Goal: Obtain resource: Download file/media

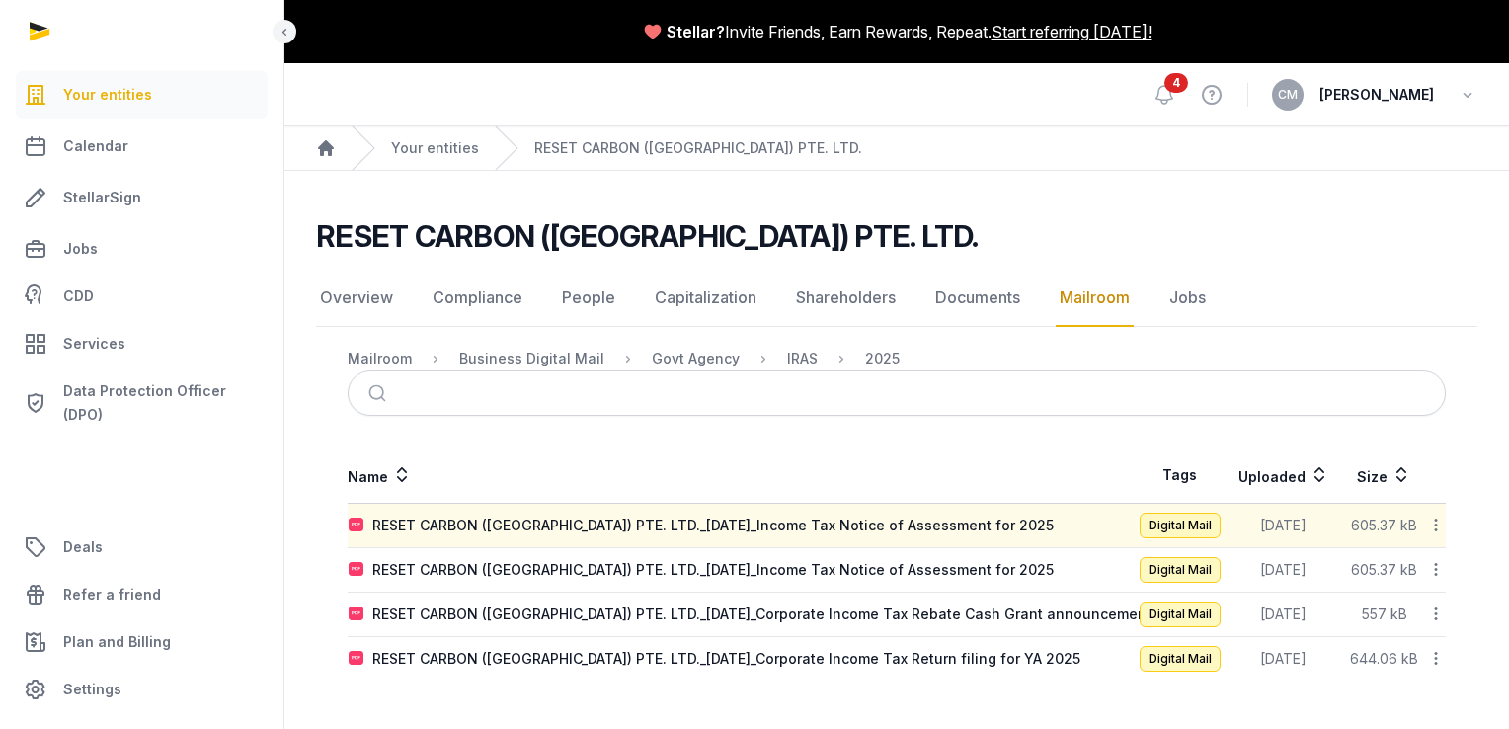
click at [1434, 521] on icon at bounding box center [1436, 524] width 18 height 21
click at [1413, 574] on div "Download" at bounding box center [1366, 577] width 158 height 36
click at [1439, 569] on icon at bounding box center [1436, 569] width 18 height 21
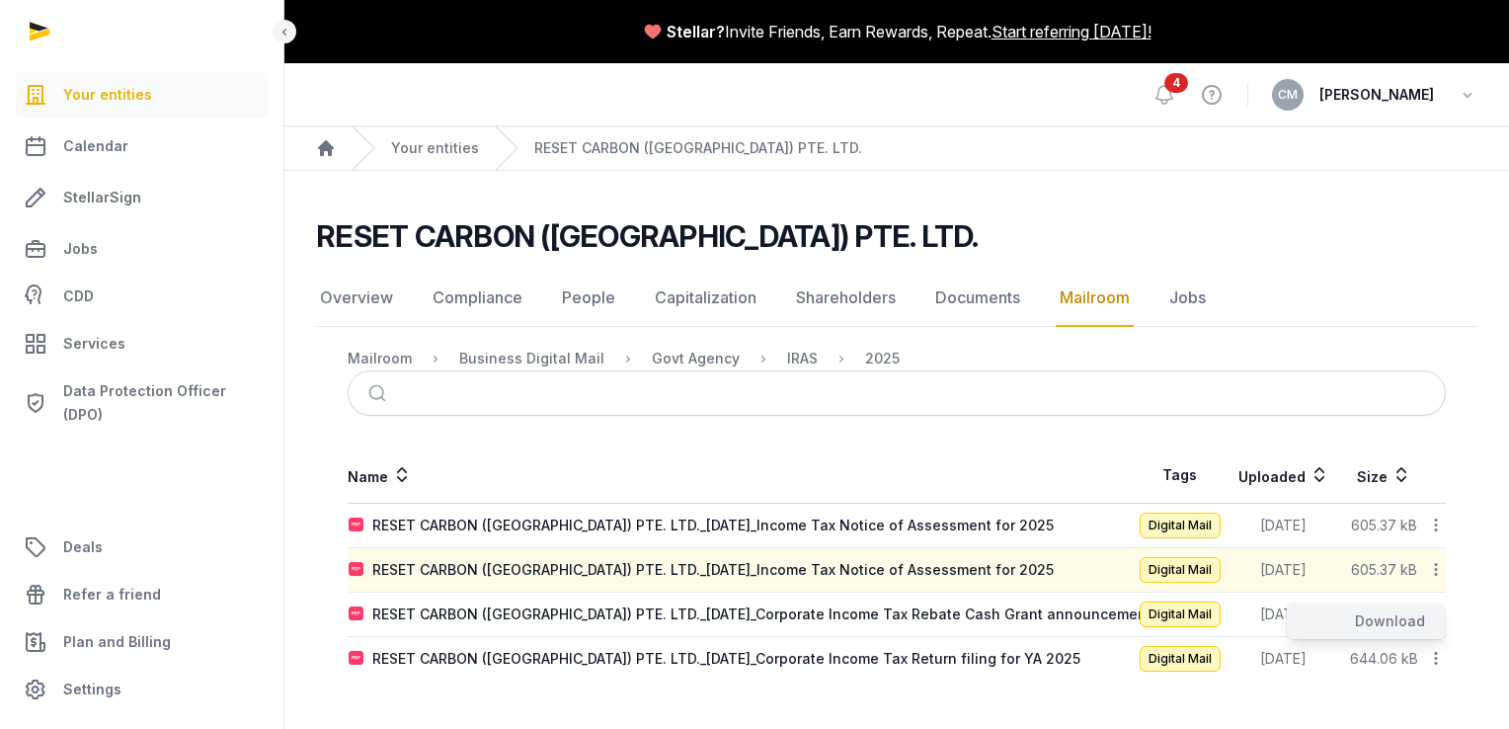
click at [1418, 621] on div "Download" at bounding box center [1366, 621] width 158 height 36
click at [1439, 613] on icon at bounding box center [1436, 613] width 18 height 21
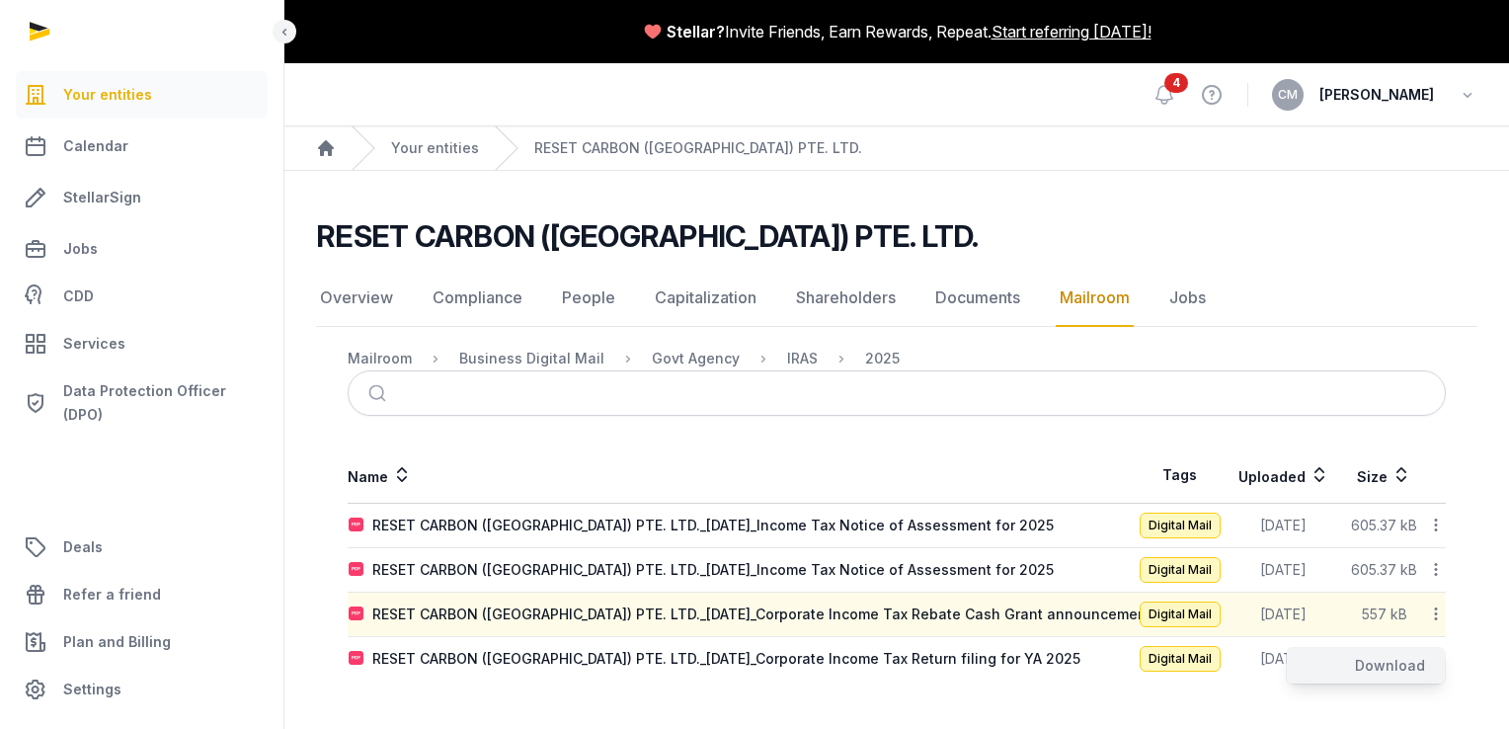
click at [1394, 667] on div "Download" at bounding box center [1366, 666] width 158 height 36
click at [1508, 507] on html "Your entities Calendar StellarSign Jobs CDD Services Data Protection Officer (D…" at bounding box center [754, 364] width 1509 height 729
drag, startPoint x: 1508, startPoint y: 507, endPoint x: 1512, endPoint y: 693, distance: 186.7
click at [1508, 693] on html "Your entities Calendar StellarSign Jobs CDD Services Data Protection Officer (D…" at bounding box center [754, 364] width 1509 height 729
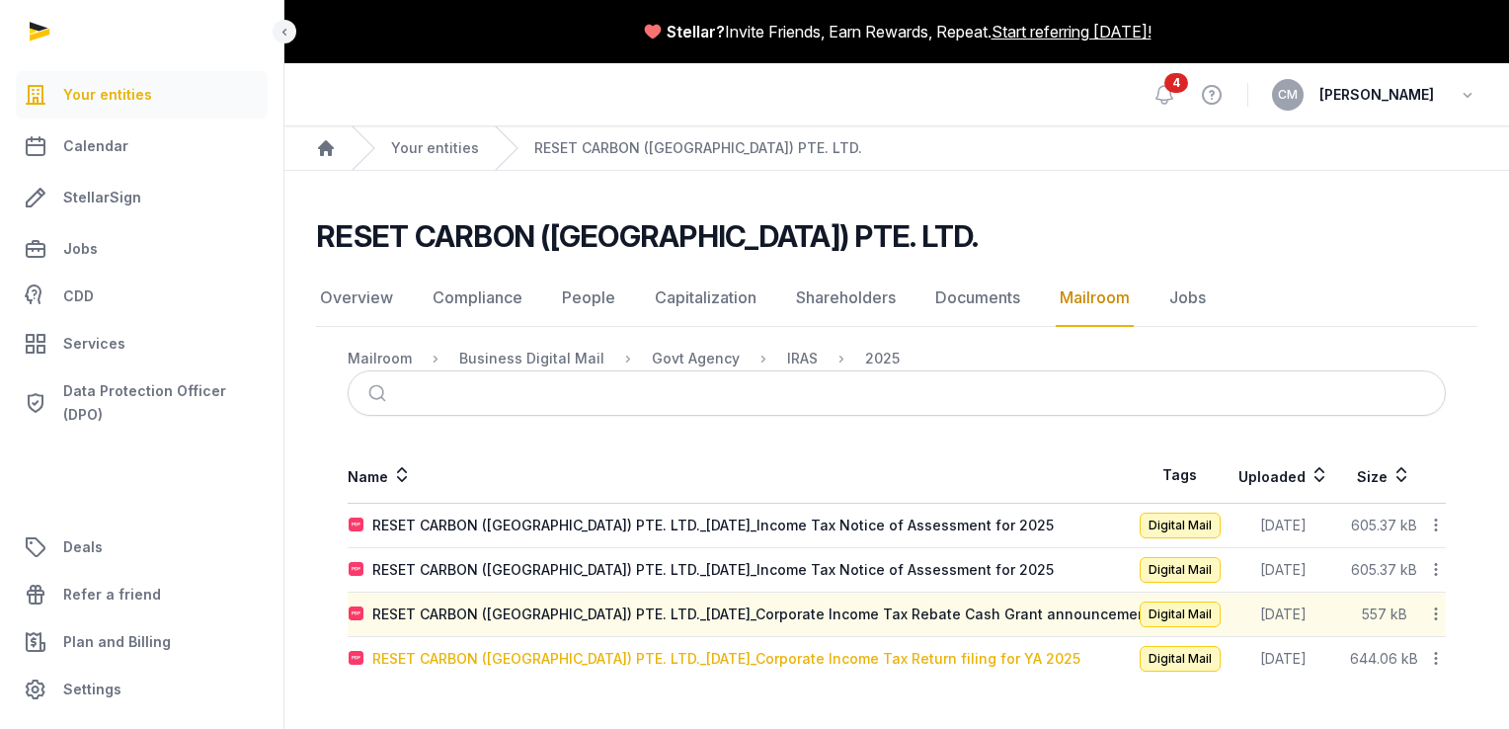
click at [941, 649] on div "RESET CARBON ([GEOGRAPHIC_DATA]) PTE. LTD._[DATE]_Corporate Income Tax Return f…" at bounding box center [726, 659] width 708 height 20
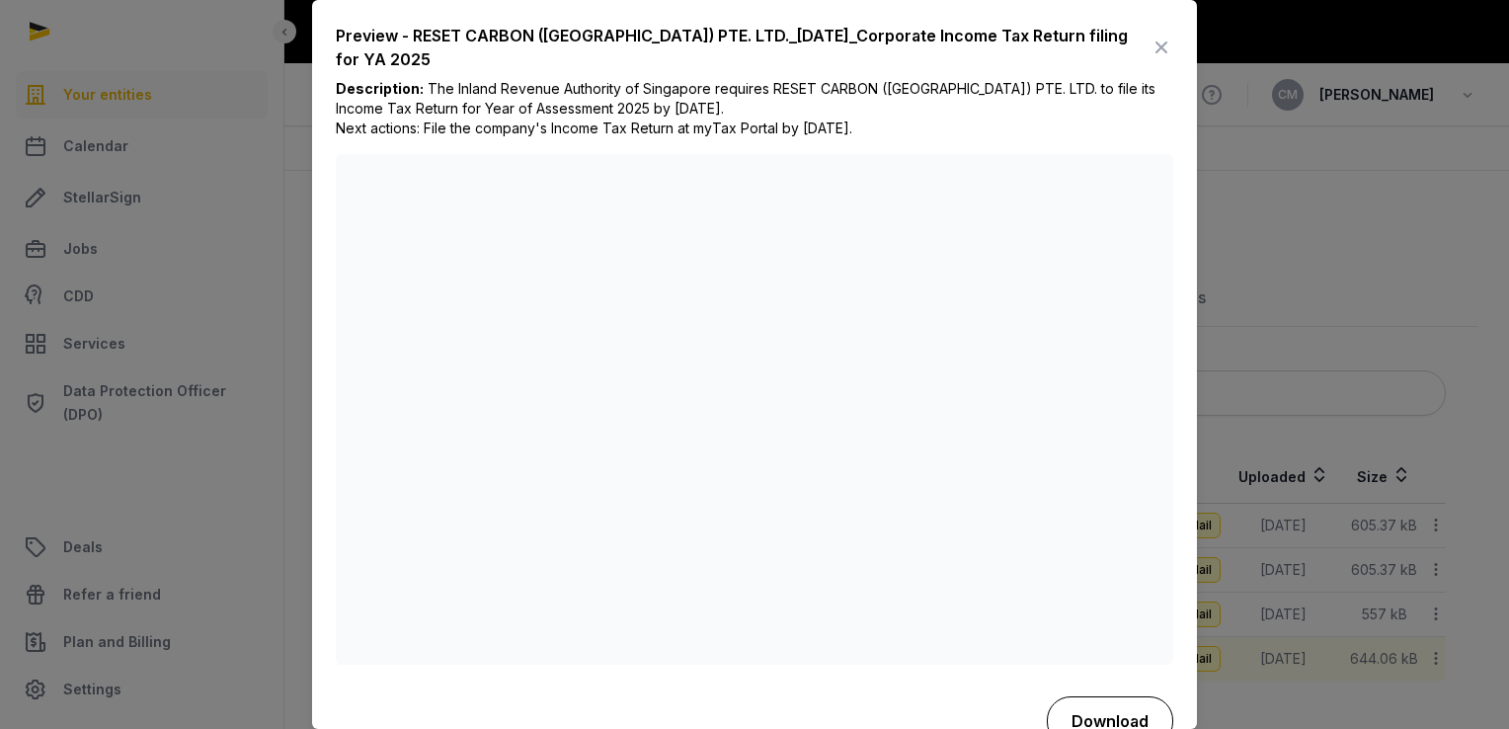
click at [1088, 716] on button "Download" at bounding box center [1110, 720] width 126 height 49
click at [1473, 207] on div at bounding box center [754, 364] width 1509 height 729
click at [1468, 215] on div at bounding box center [754, 364] width 1509 height 729
click at [1149, 41] on icon at bounding box center [1161, 48] width 24 height 32
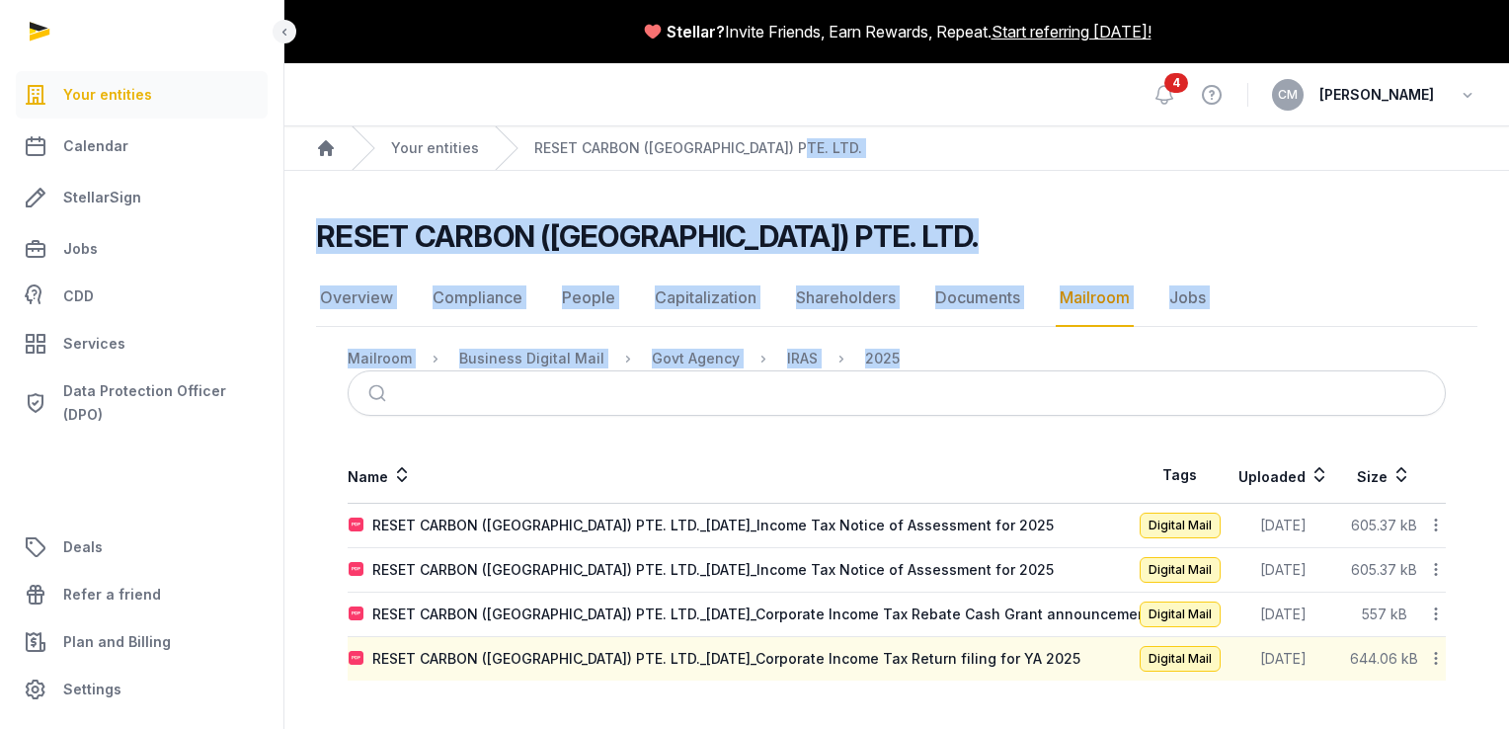
drag, startPoint x: 1512, startPoint y: 168, endPoint x: 1512, endPoint y: 386, distance: 218.2
click at [1508, 386] on html "Your entities Calendar StellarSign Jobs CDD Services Data Protection Officer (D…" at bounding box center [754, 364] width 1509 height 729
click at [1280, 353] on nav "Mailroom Business Digital Mail Govt Agency IRAS 2025" at bounding box center [897, 359] width 1098 height 24
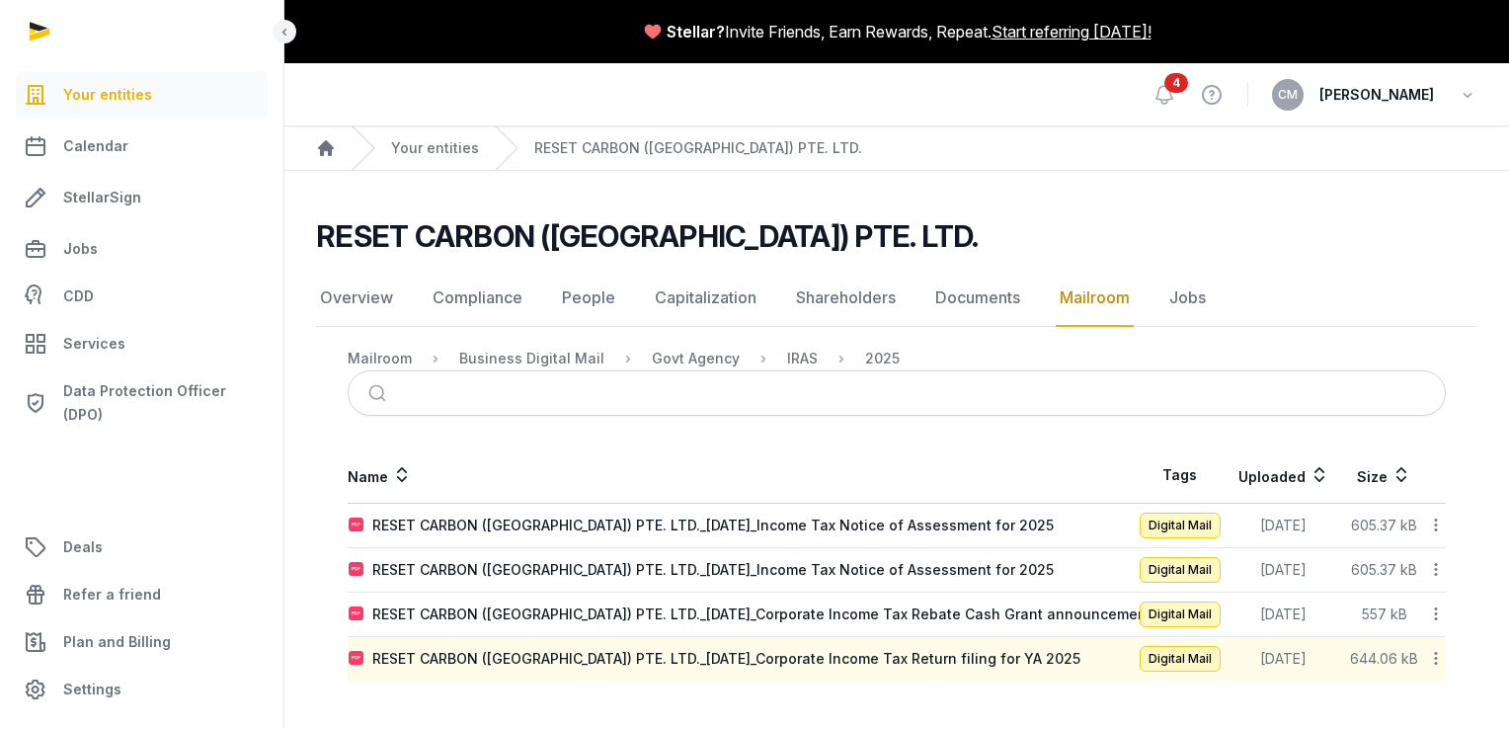
click at [1088, 299] on link "Mailroom" at bounding box center [1095, 298] width 78 height 57
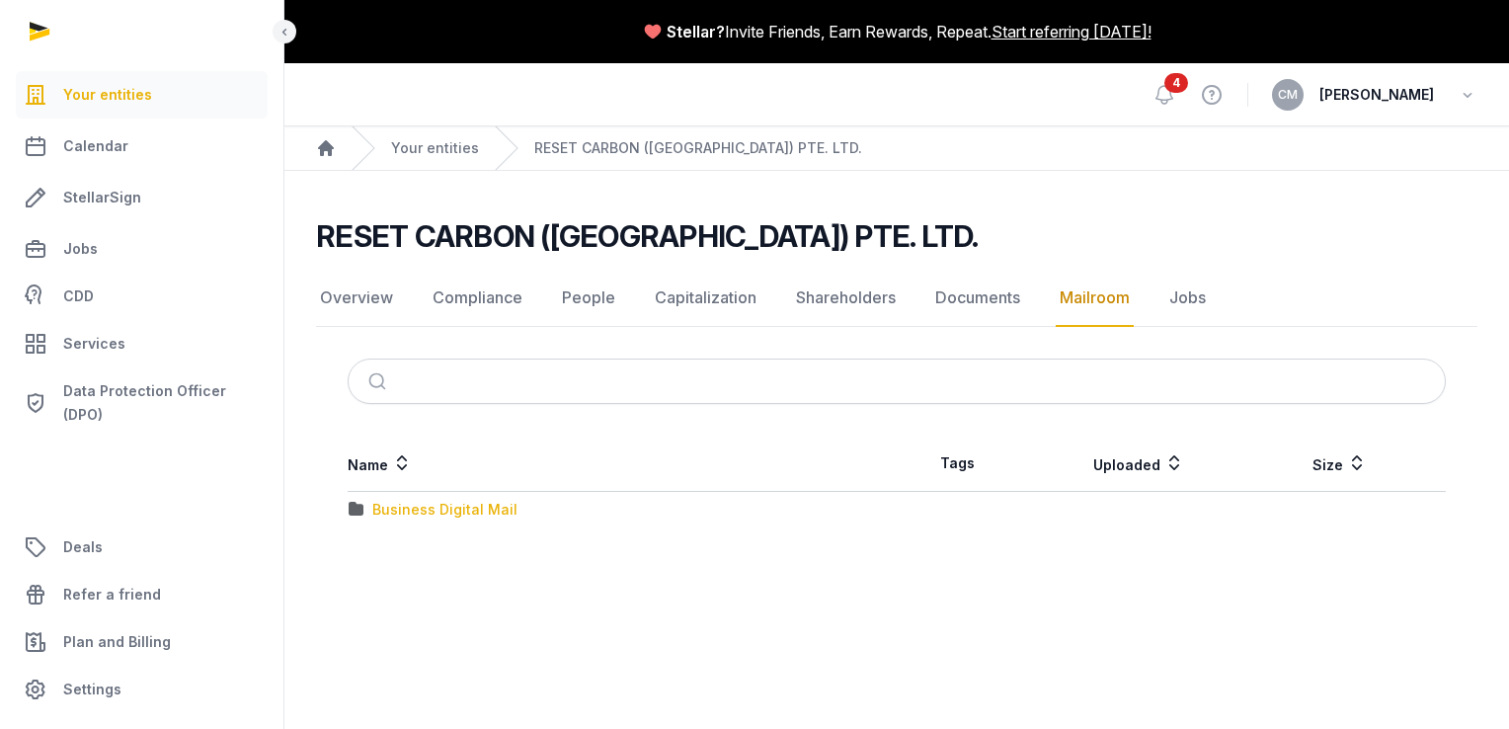
click at [427, 503] on div "Business Digital Mail" at bounding box center [444, 510] width 145 height 20
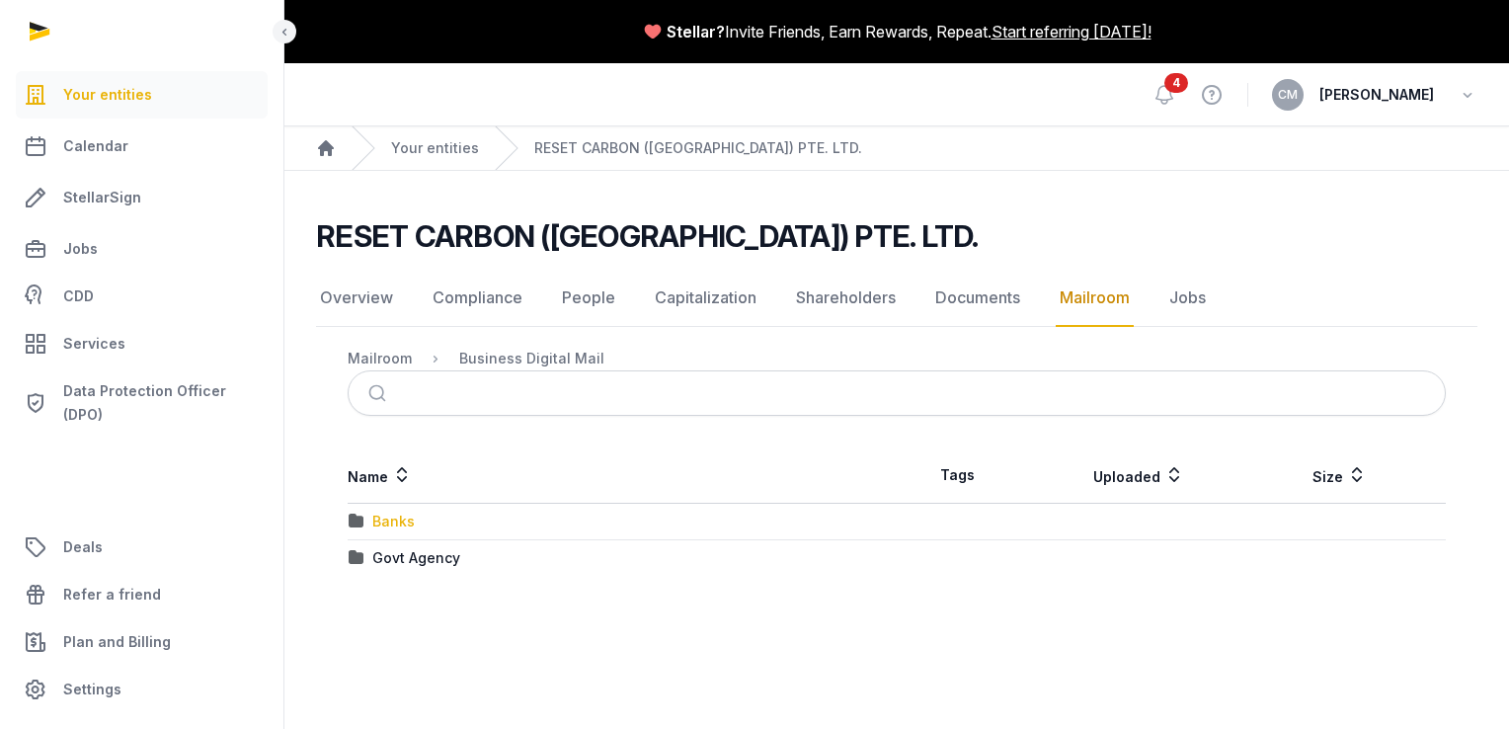
click at [403, 525] on div "Banks" at bounding box center [393, 522] width 42 height 20
click at [381, 521] on div "HSBC" at bounding box center [391, 522] width 38 height 20
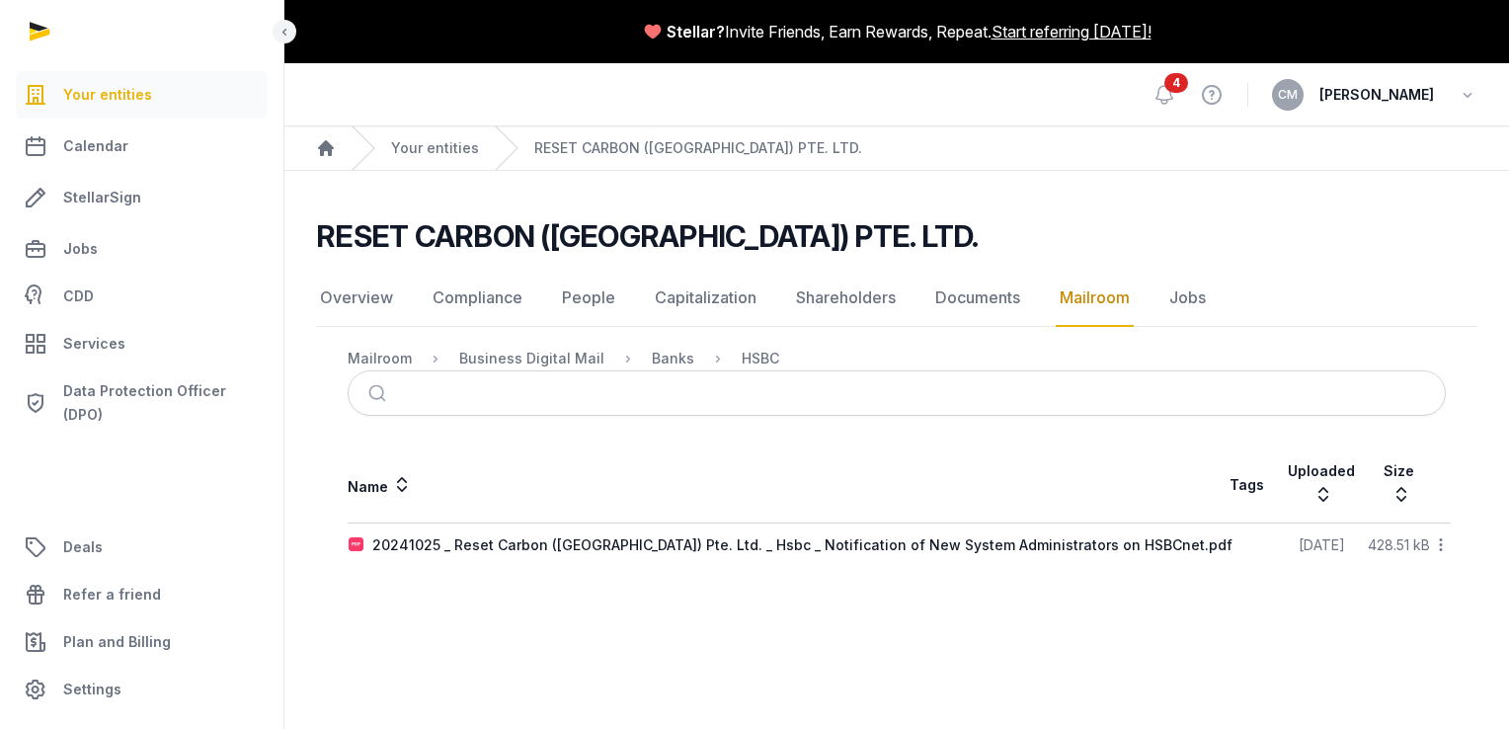
click at [1078, 294] on link "Mailroom" at bounding box center [1095, 298] width 78 height 57
click at [547, 368] on div "Business Digital Mail" at bounding box center [516, 359] width 177 height 24
click at [542, 360] on div "Business Digital Mail" at bounding box center [531, 359] width 145 height 20
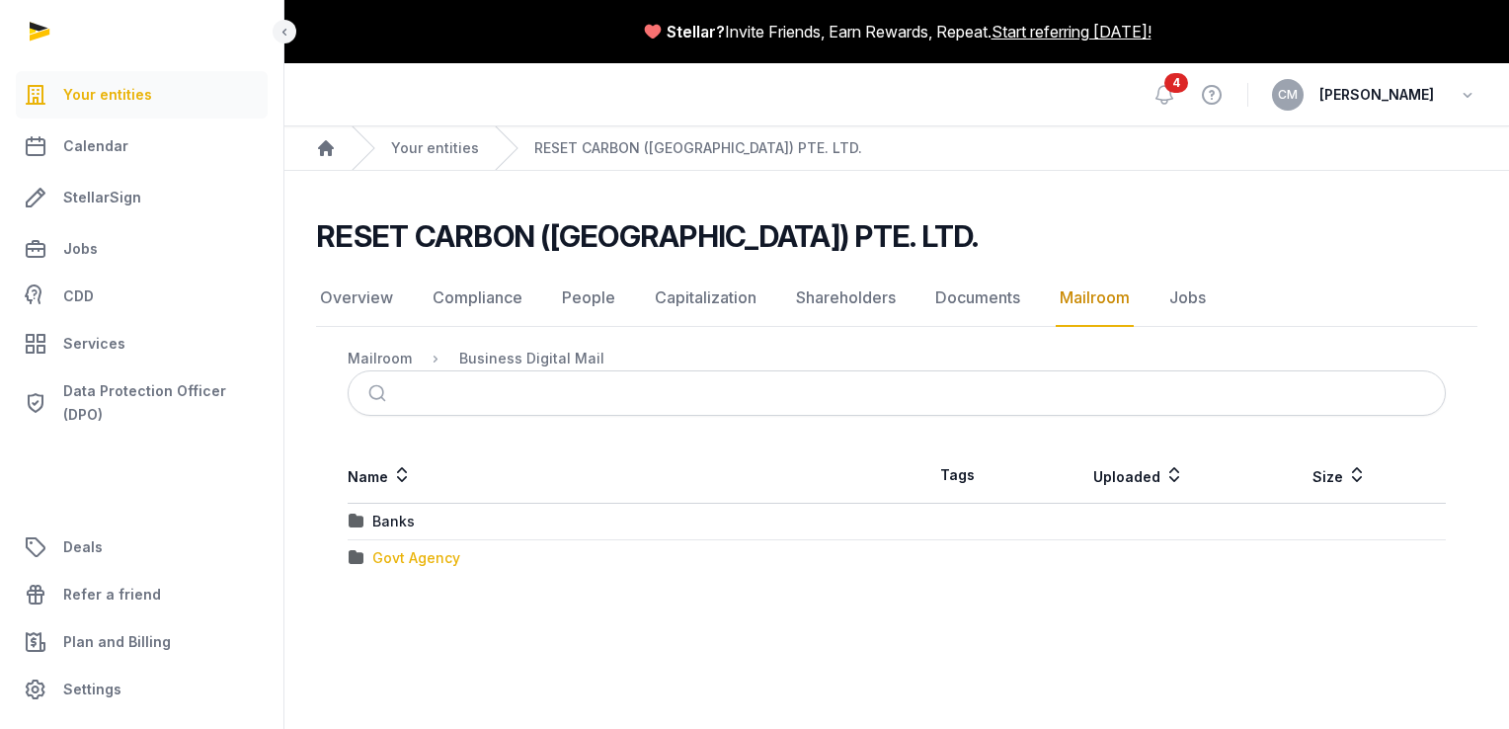
click at [428, 563] on div "Govt Agency" at bounding box center [416, 558] width 88 height 20
click at [401, 523] on div "IRAS" at bounding box center [387, 522] width 31 height 20
click at [402, 560] on div "2025" at bounding box center [389, 558] width 35 height 20
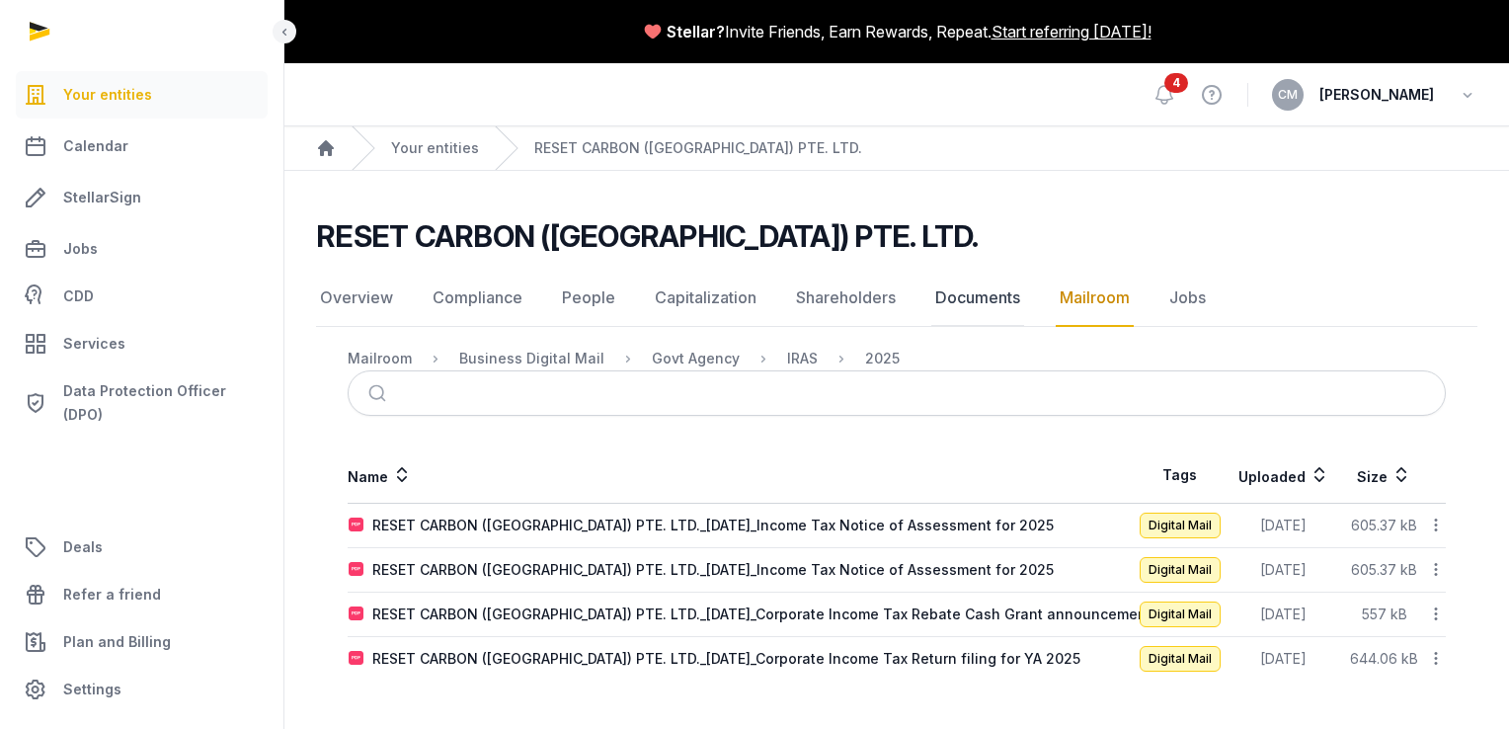
click at [957, 306] on link "Documents" at bounding box center [977, 298] width 93 height 57
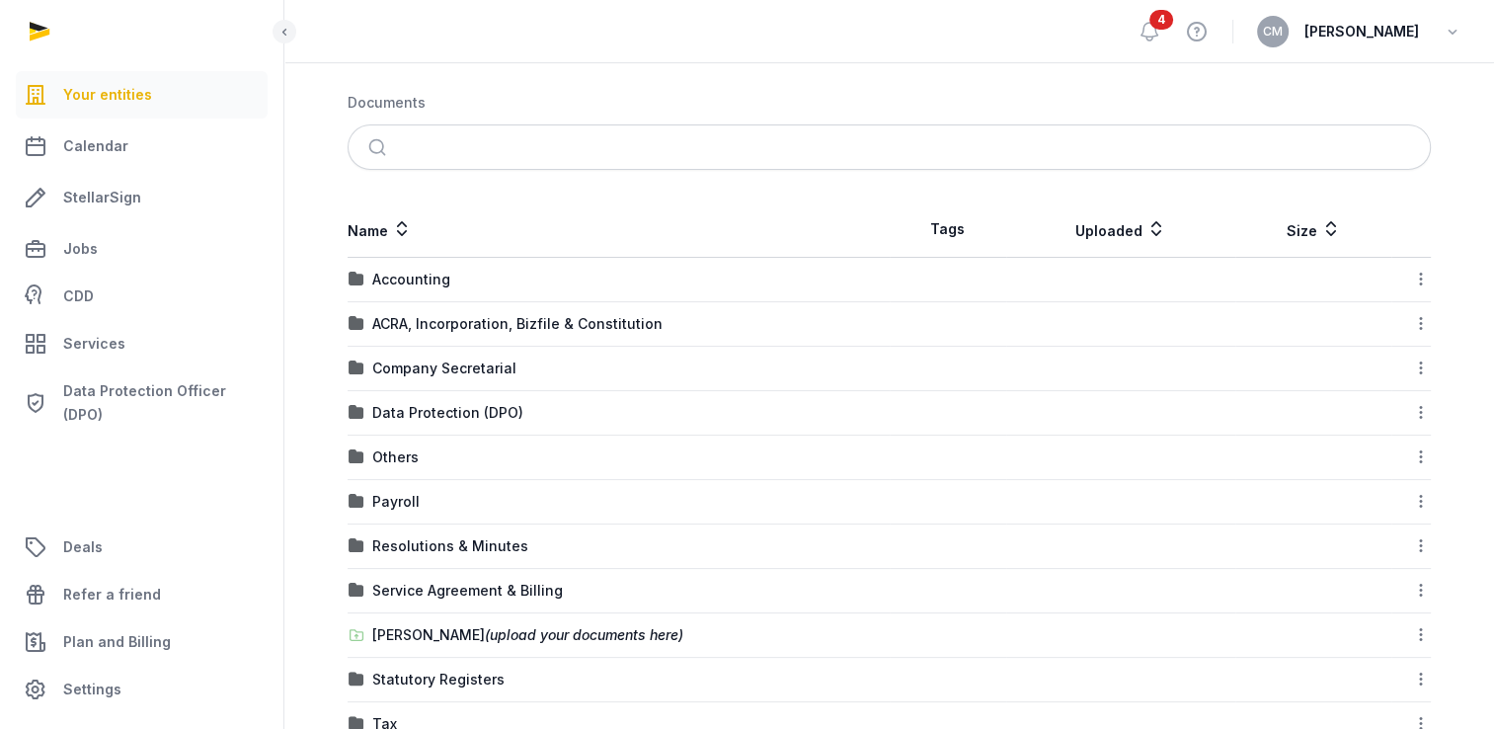
scroll to position [406, 0]
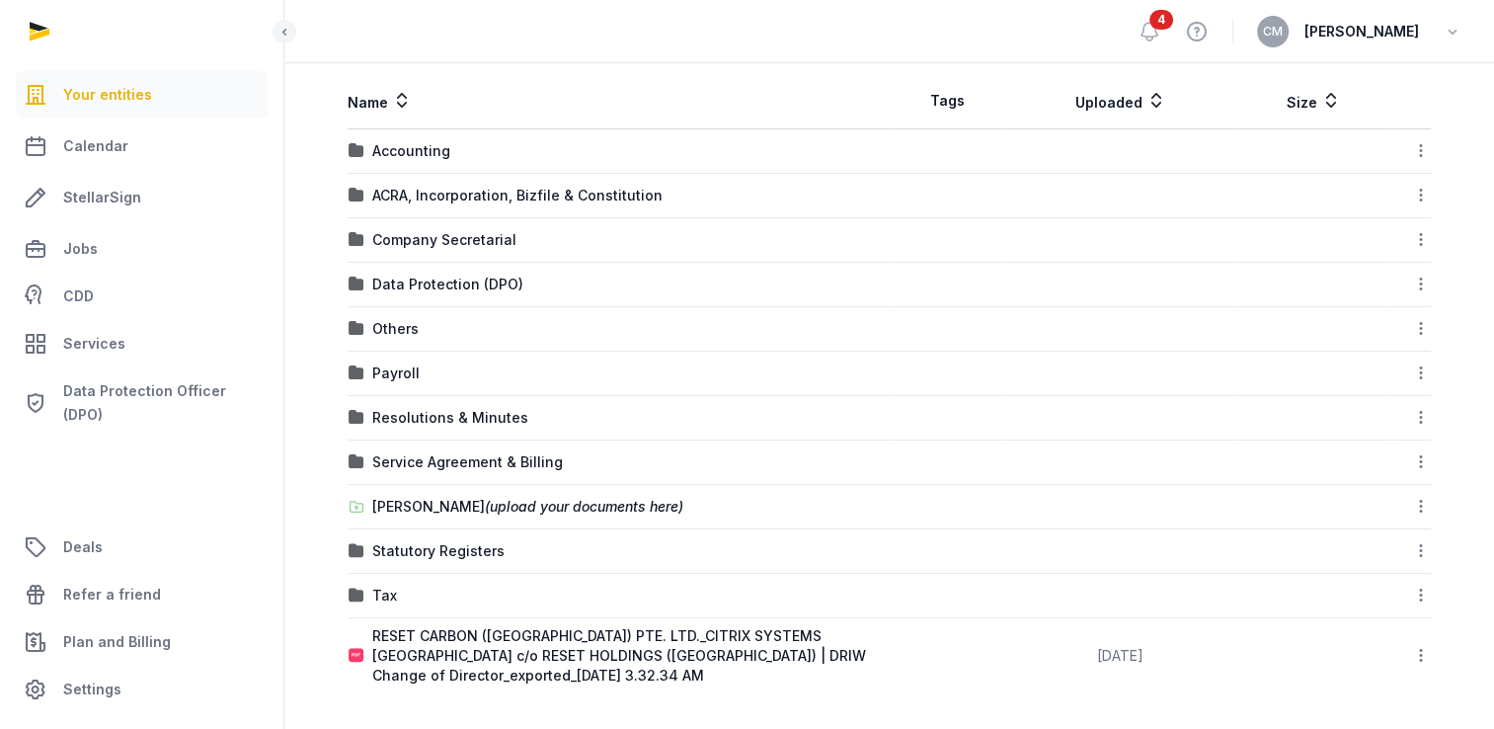
click at [1176, 14] on div "4 View help CM [PERSON_NAME]" at bounding box center [1300, 31] width 325 height 62
click at [1192, 34] on div "4 View help CM [PERSON_NAME]" at bounding box center [1300, 31] width 325 height 62
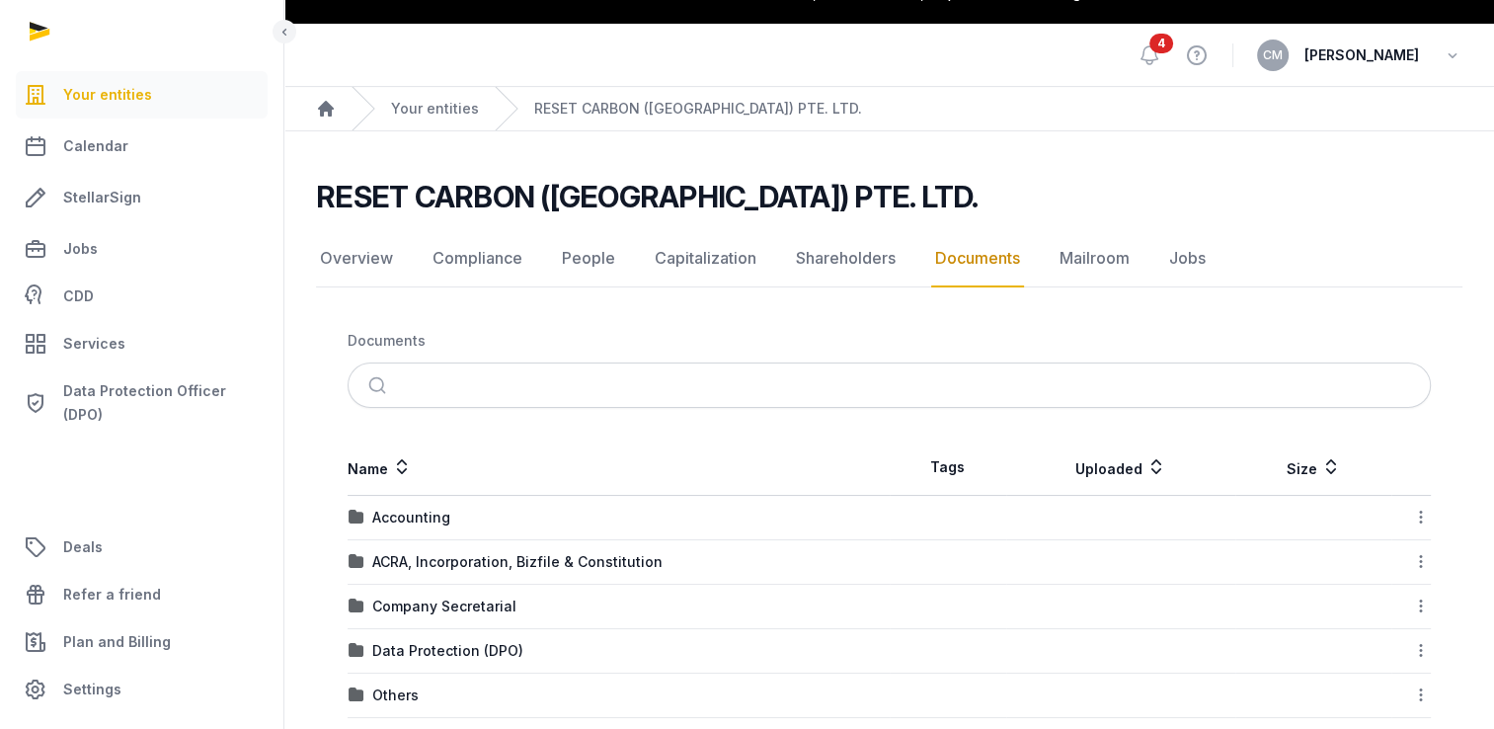
scroll to position [0, 0]
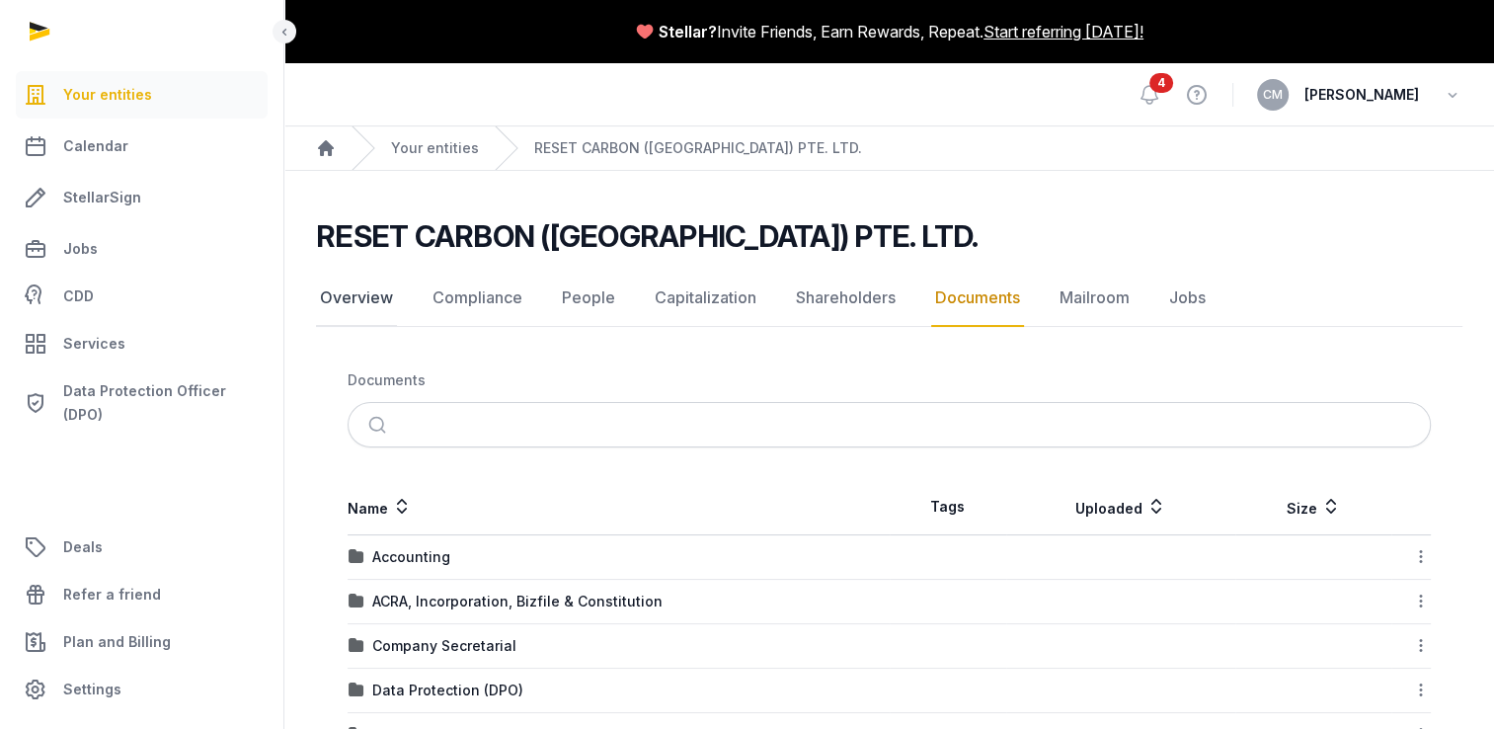
click at [350, 296] on link "Overview" at bounding box center [356, 298] width 81 height 57
